Goal: Find specific page/section: Find specific page/section

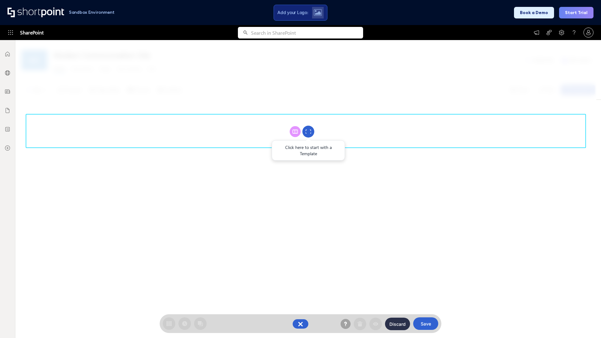
click at [308, 132] on circle at bounding box center [309, 132] width 12 height 12
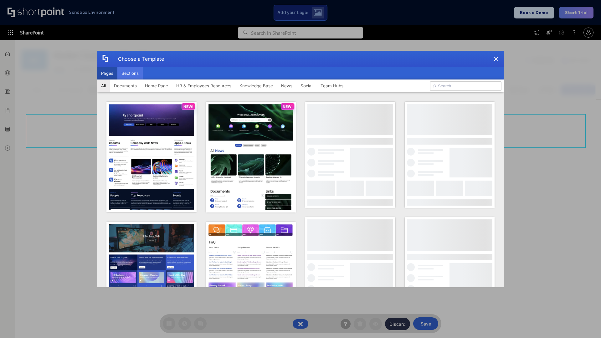
click at [130, 73] on button "Sections" at bounding box center [129, 73] width 25 height 13
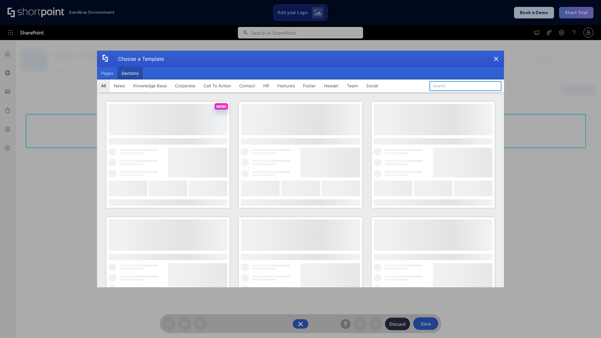
type input "Employee Spotlight 2"
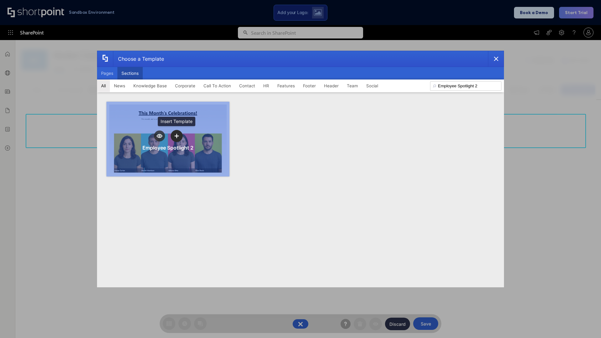
click at [177, 136] on icon "template selector" at bounding box center [176, 136] width 4 height 4
